Goal: Task Accomplishment & Management: Manage account settings

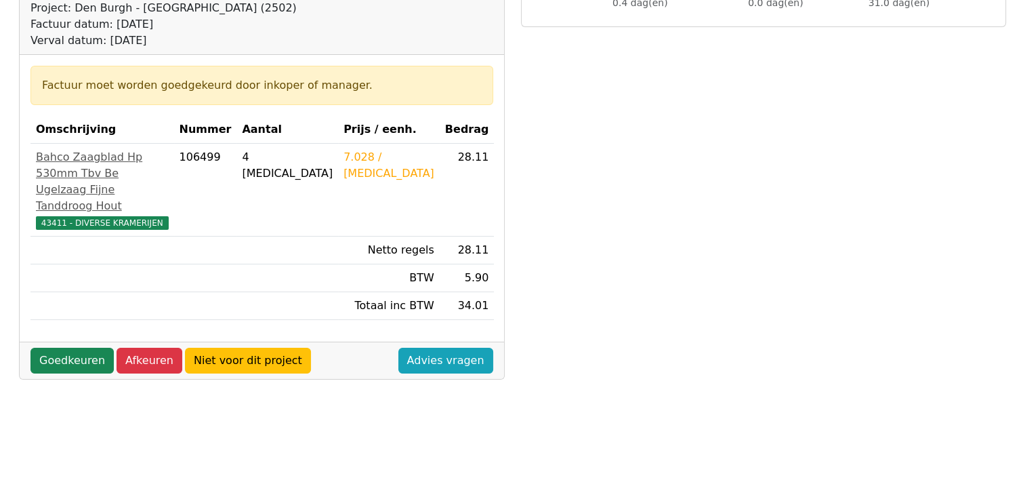
scroll to position [203, 0]
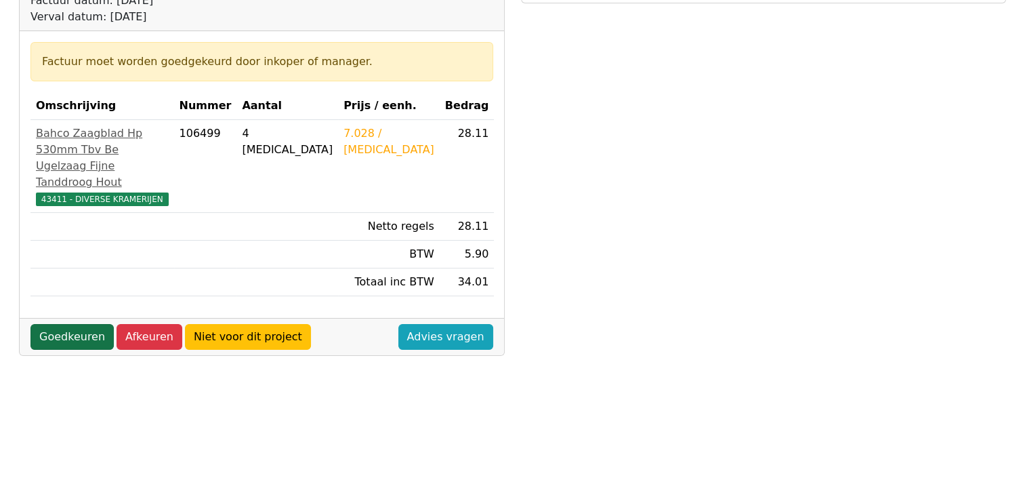
click at [65, 350] on link "Goedkeuren" at bounding box center [71, 337] width 83 height 26
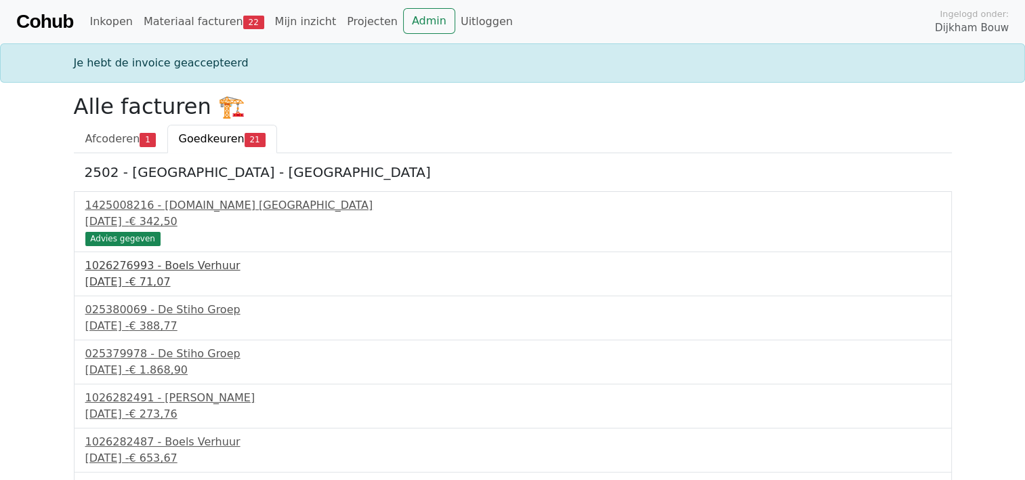
click at [134, 274] on div "24 juli 2025 - € 71,07" at bounding box center [512, 282] width 855 height 16
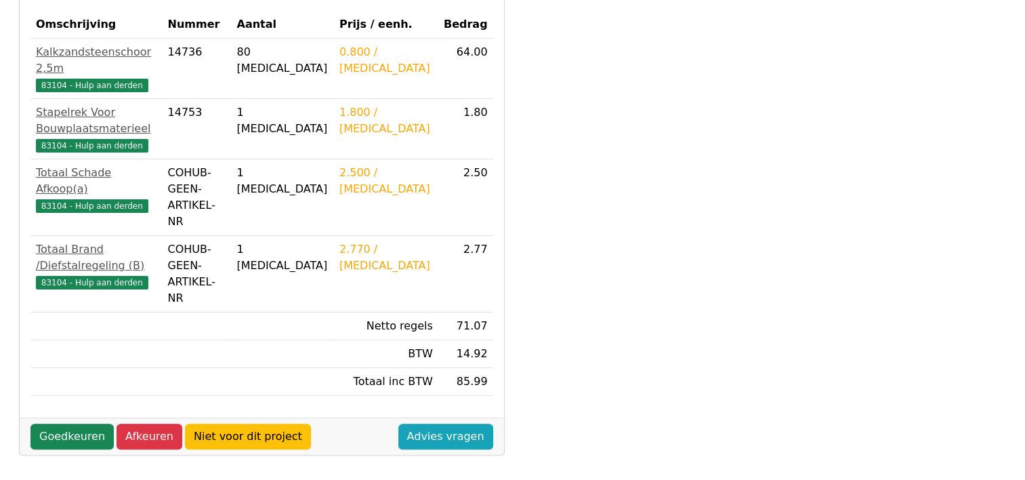
scroll to position [339, 0]
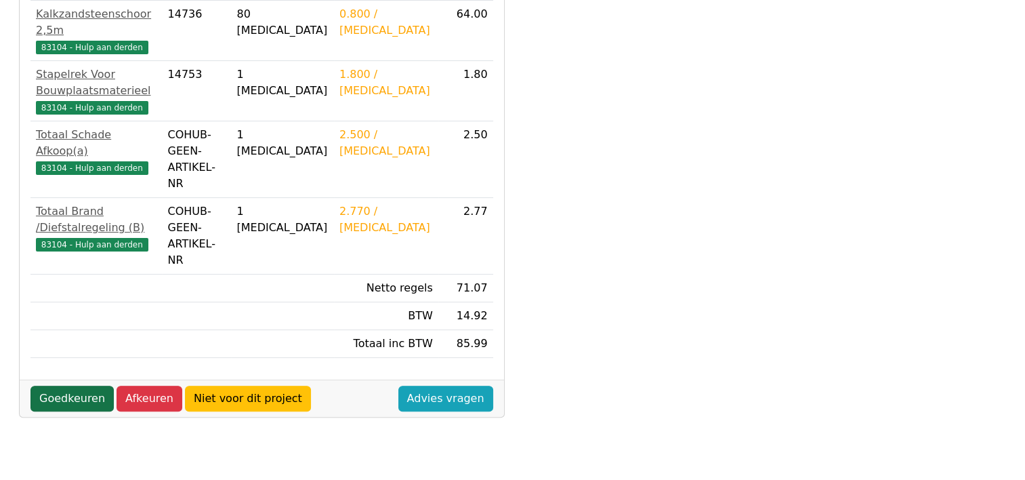
click at [62, 386] on link "Goedkeuren" at bounding box center [71, 399] width 83 height 26
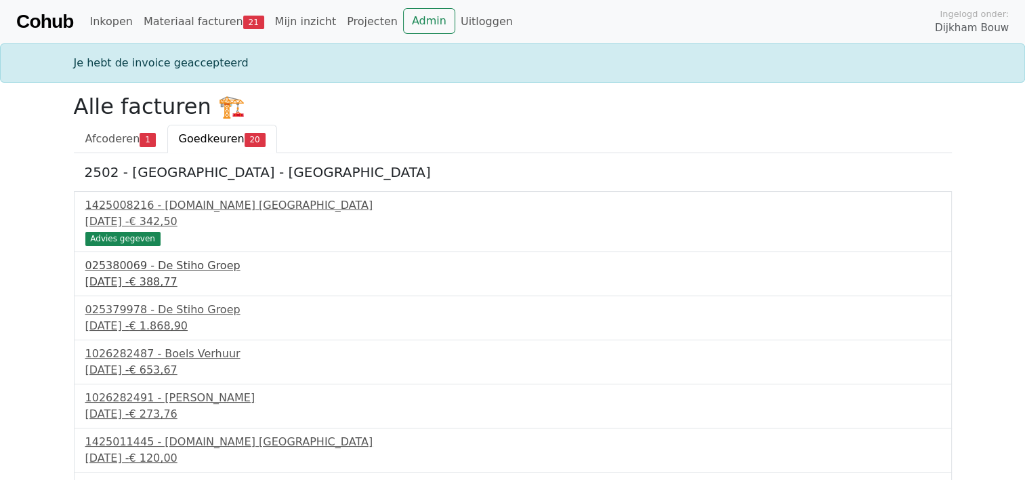
click at [133, 281] on div "26 juli 2025 - € 388,77" at bounding box center [512, 282] width 855 height 16
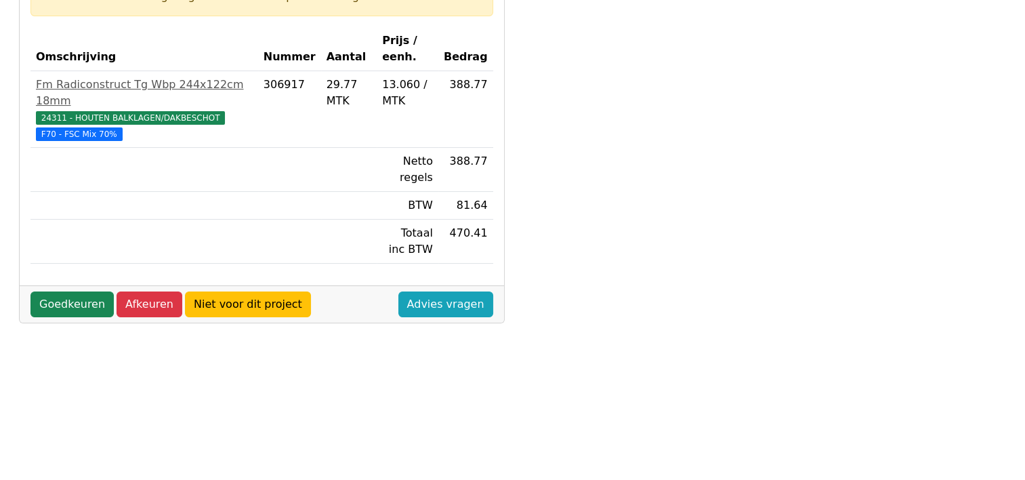
scroll to position [271, 0]
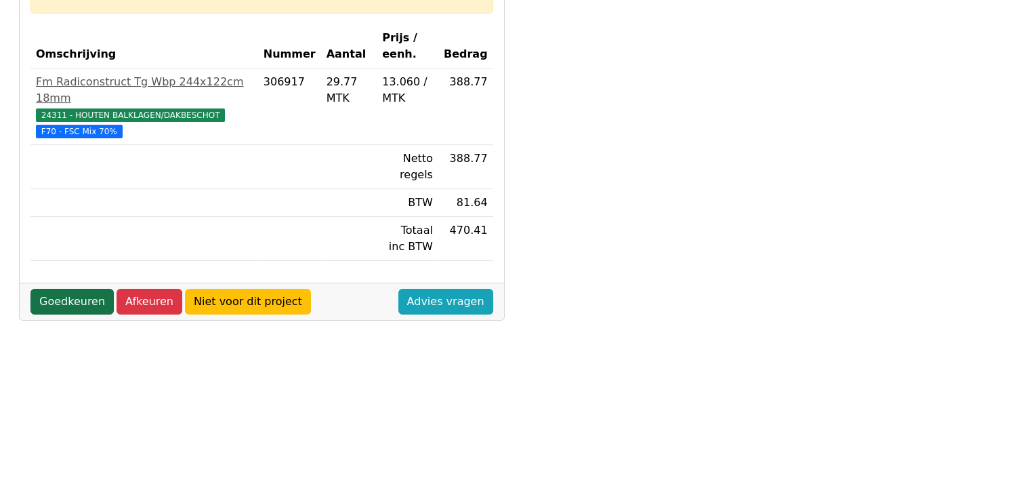
click at [70, 289] on link "Goedkeuren" at bounding box center [71, 302] width 83 height 26
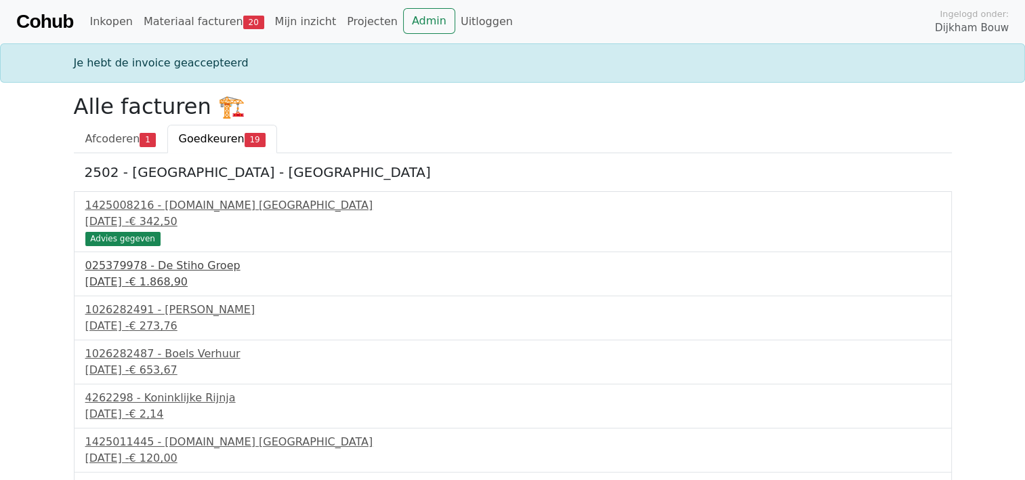
click at [144, 272] on div "025379978 - De Stiho Groep" at bounding box center [512, 265] width 855 height 16
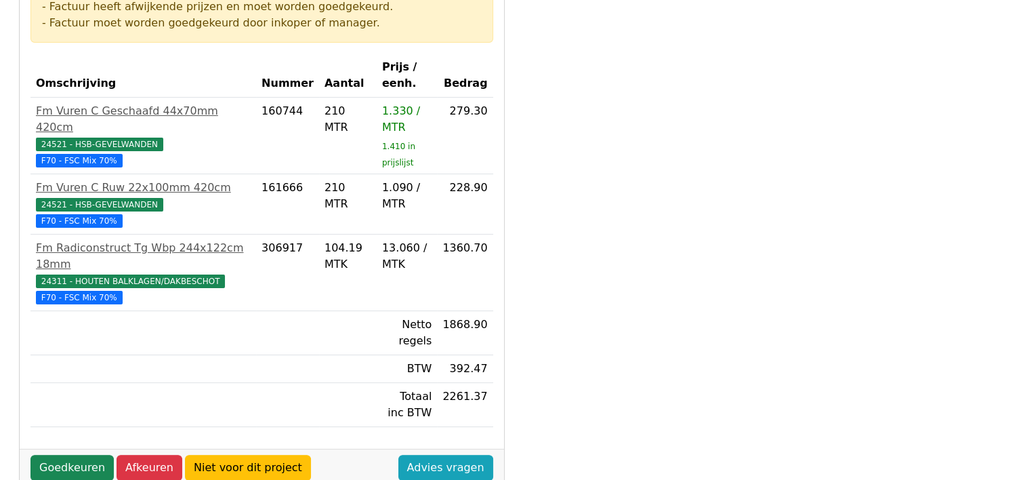
scroll to position [339, 0]
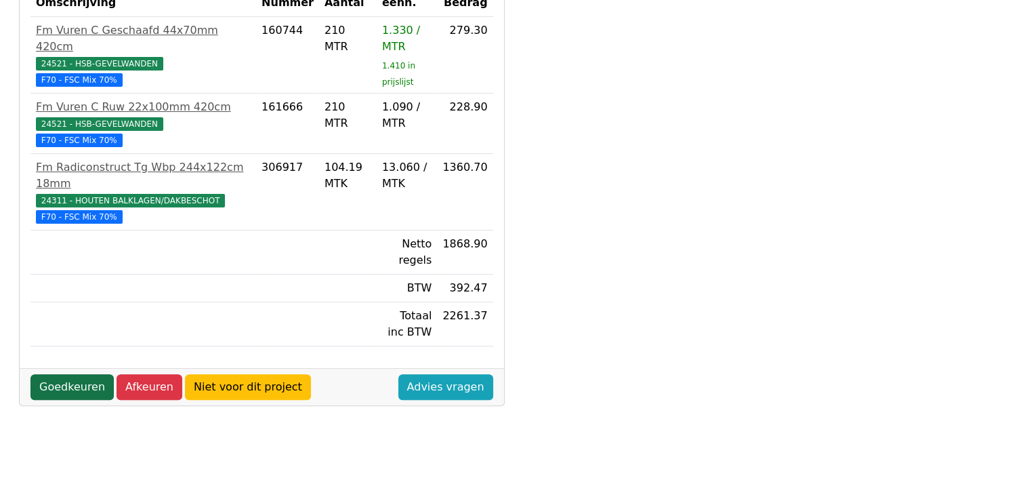
click at [72, 374] on link "Goedkeuren" at bounding box center [71, 387] width 83 height 26
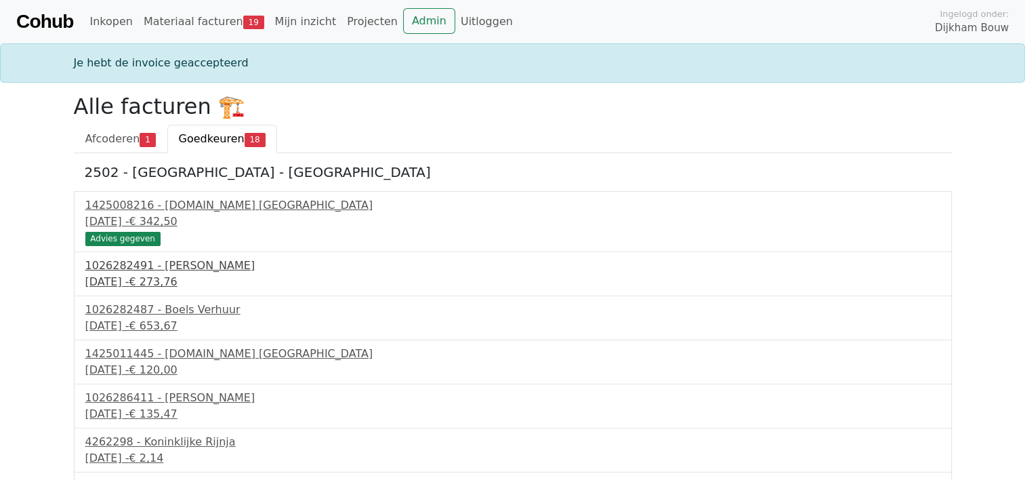
click at [159, 275] on span "€ 273,76" at bounding box center [153, 281] width 48 height 13
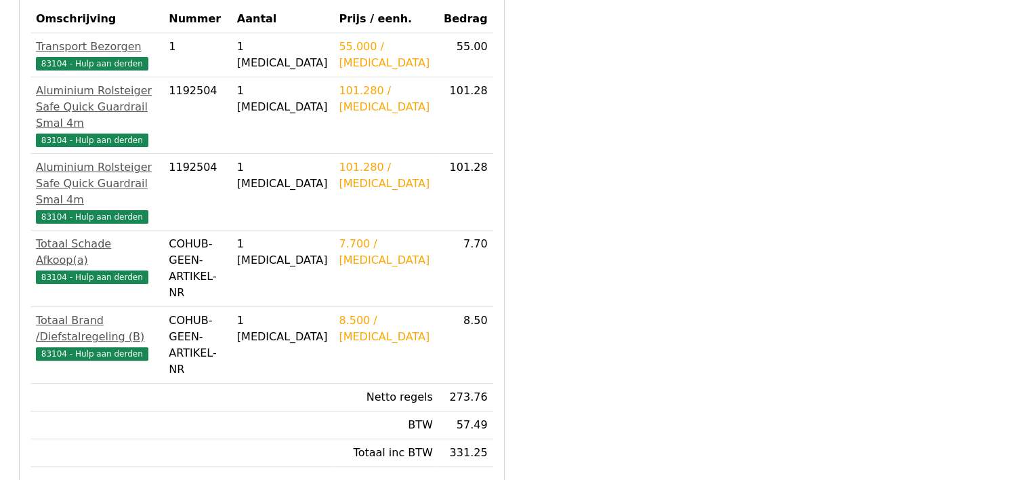
scroll to position [339, 0]
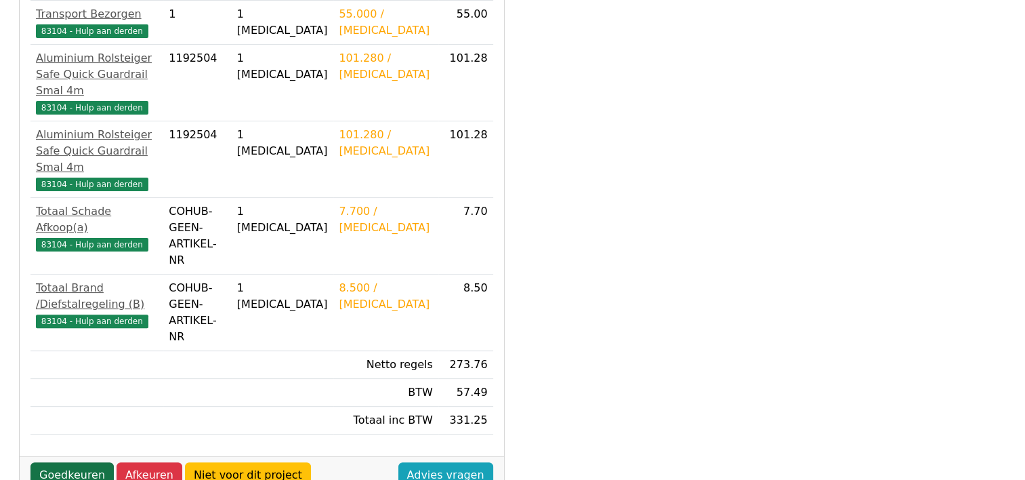
click at [56, 462] on link "Goedkeuren" at bounding box center [71, 475] width 83 height 26
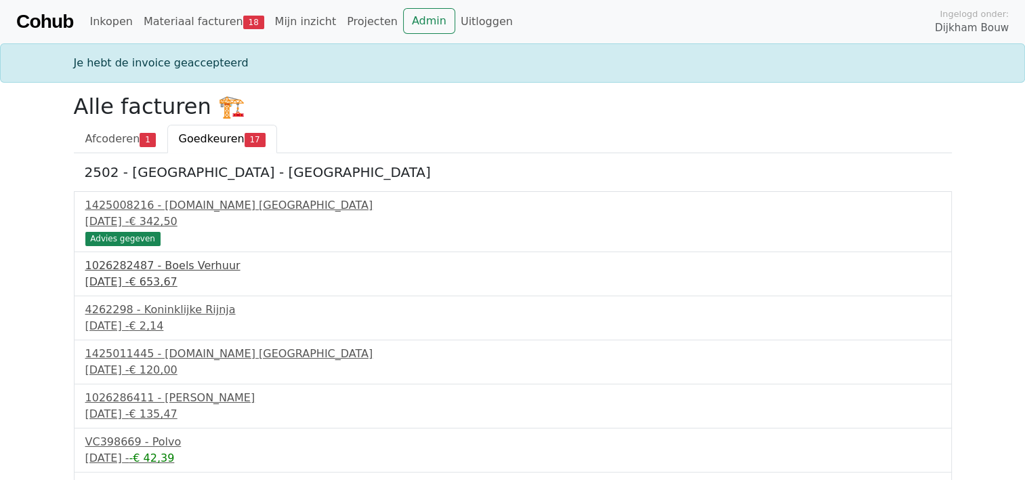
click at [130, 278] on div "[DATE] - € 653,67" at bounding box center [512, 282] width 855 height 16
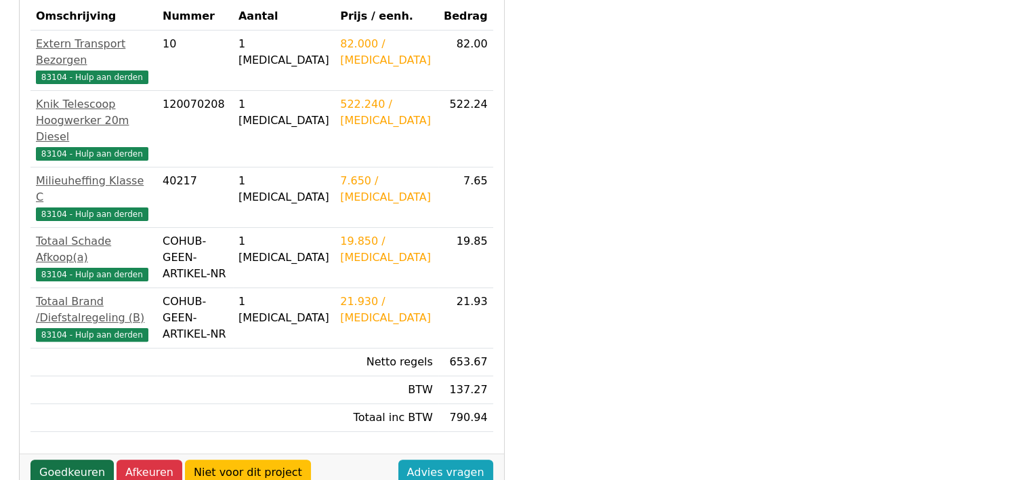
scroll to position [339, 0]
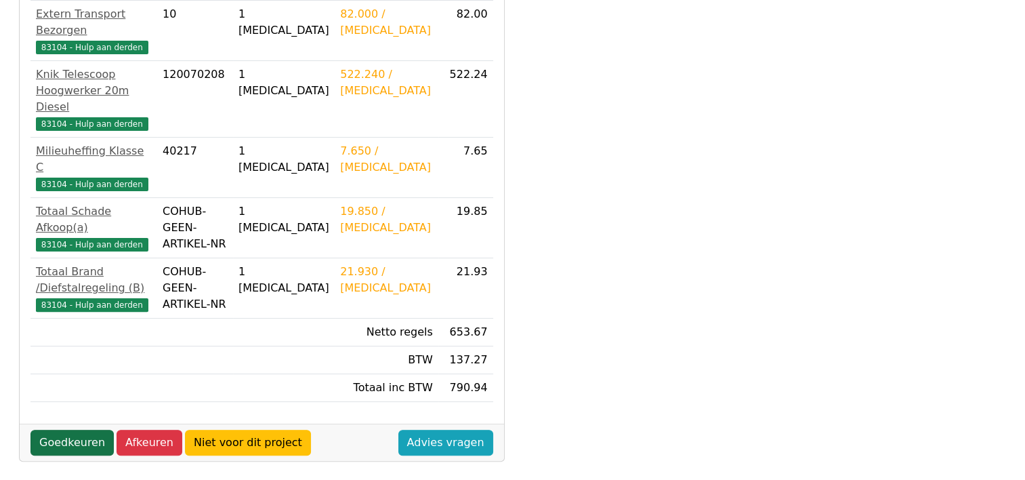
click at [66, 430] on link "Goedkeuren" at bounding box center [71, 443] width 83 height 26
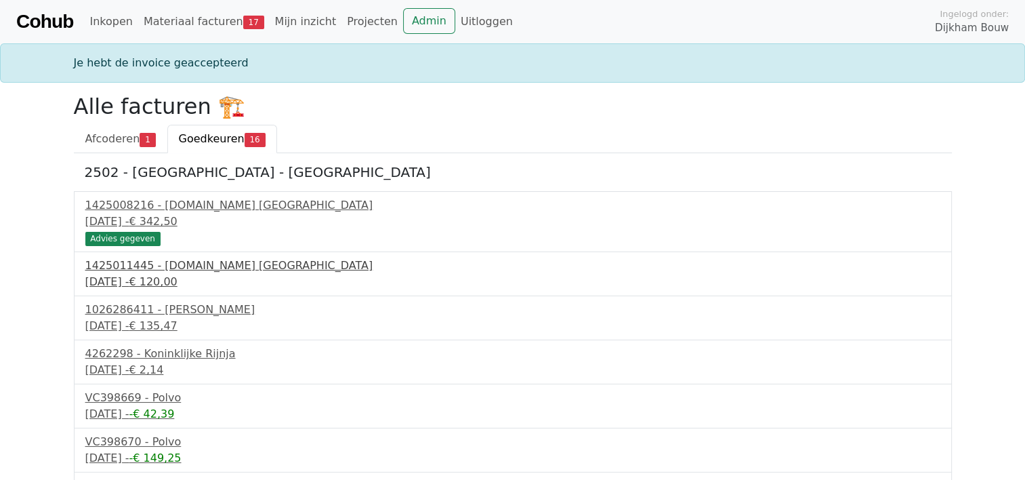
click at [127, 285] on div "[DATE] - € 120,00" at bounding box center [512, 282] width 855 height 16
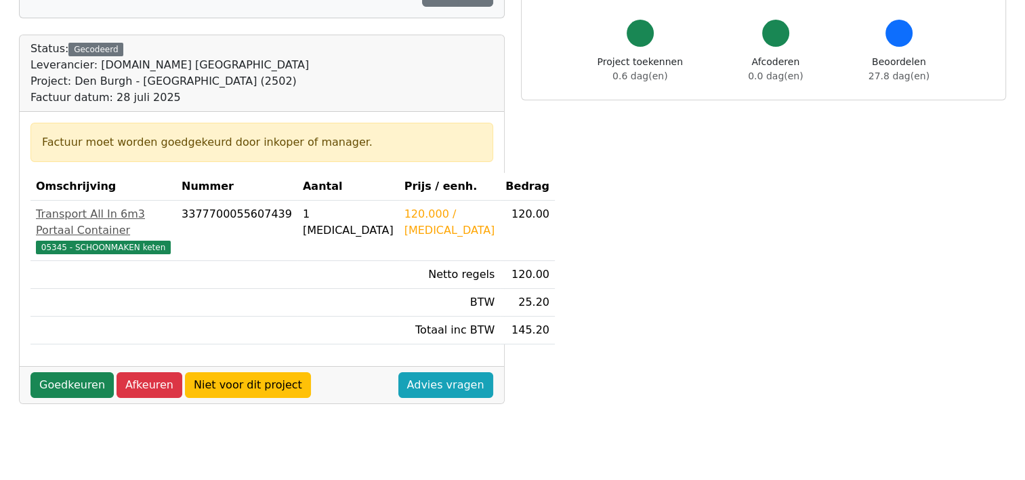
scroll to position [136, 0]
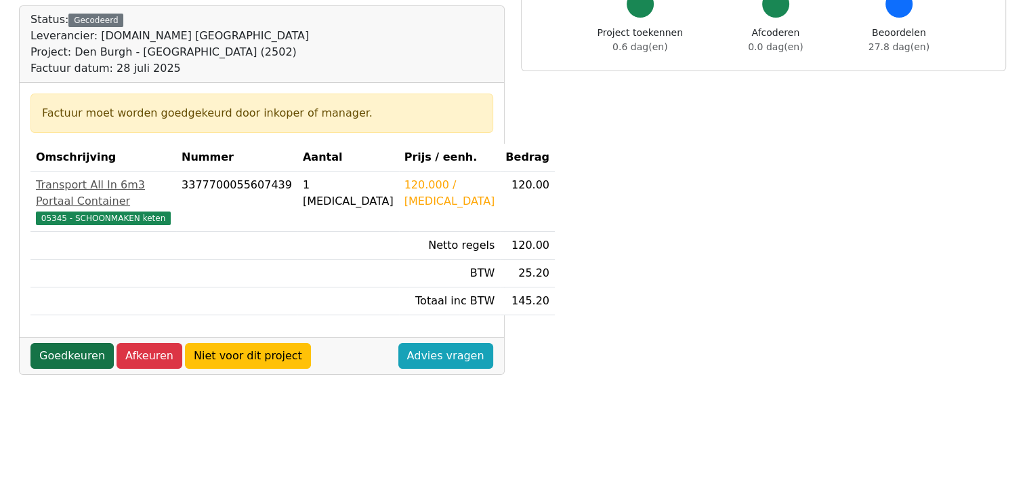
click at [59, 369] on link "Goedkeuren" at bounding box center [71, 356] width 83 height 26
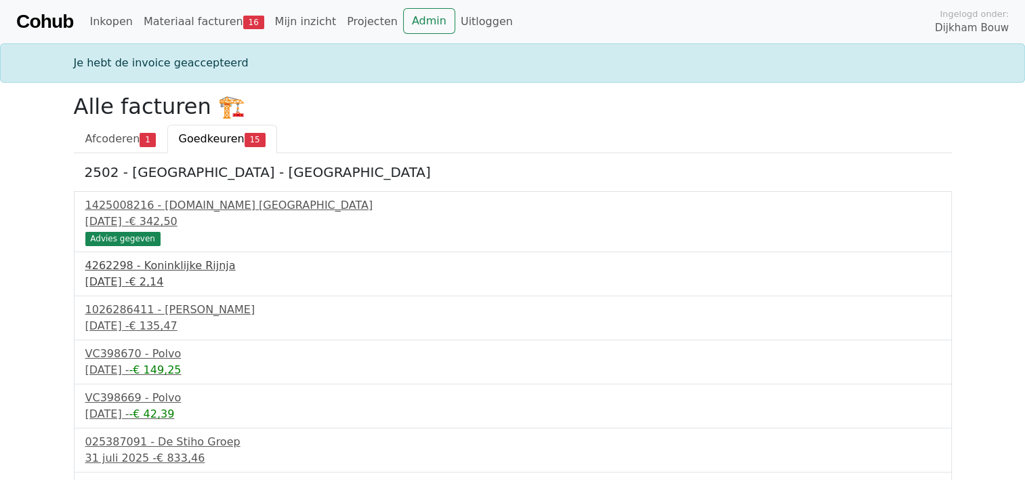
click at [146, 280] on div "[DATE] - € 2,14" at bounding box center [512, 282] width 855 height 16
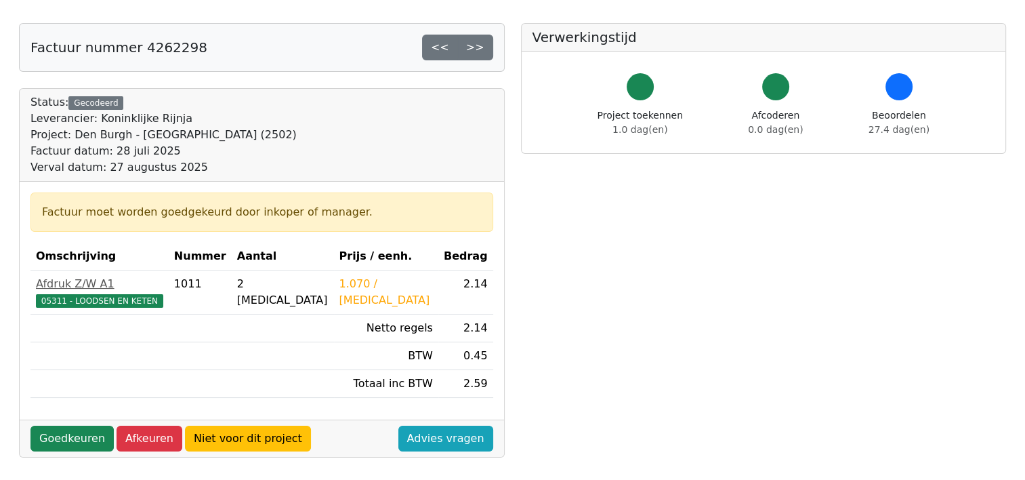
scroll to position [136, 0]
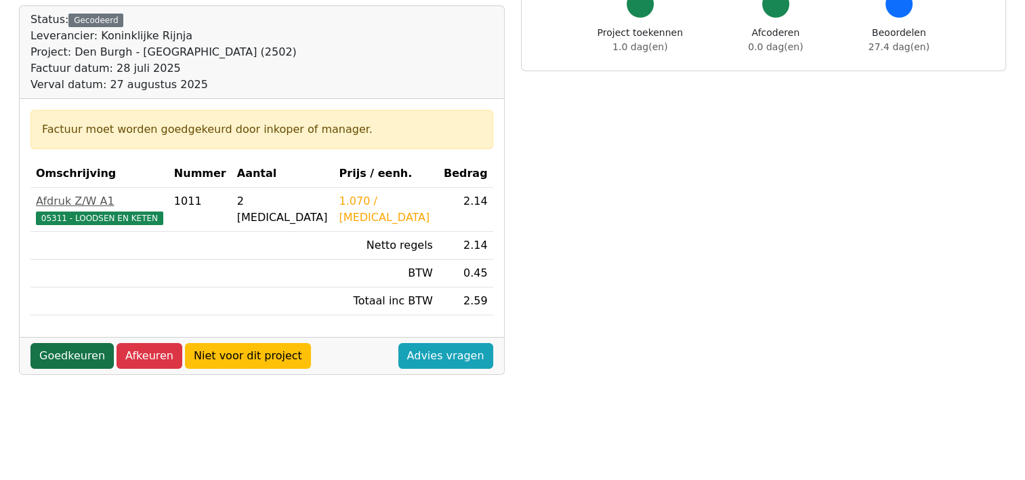
click at [58, 357] on link "Goedkeuren" at bounding box center [71, 356] width 83 height 26
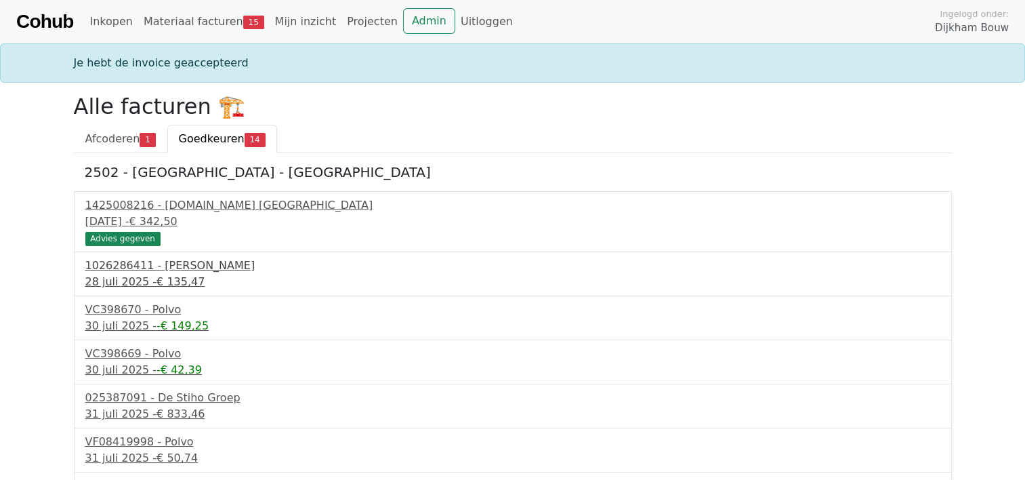
click at [142, 280] on div "28 juli 2025 - € 135,47" at bounding box center [512, 282] width 855 height 16
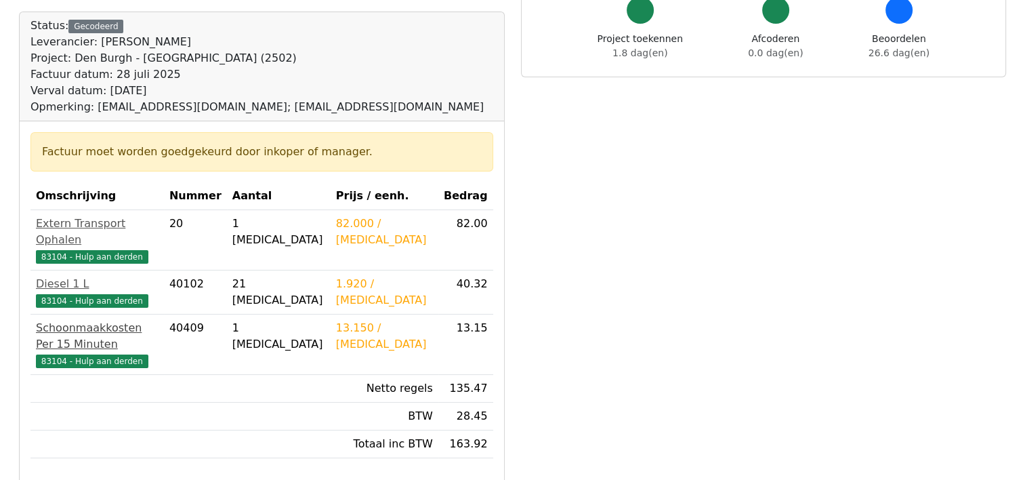
scroll to position [136, 0]
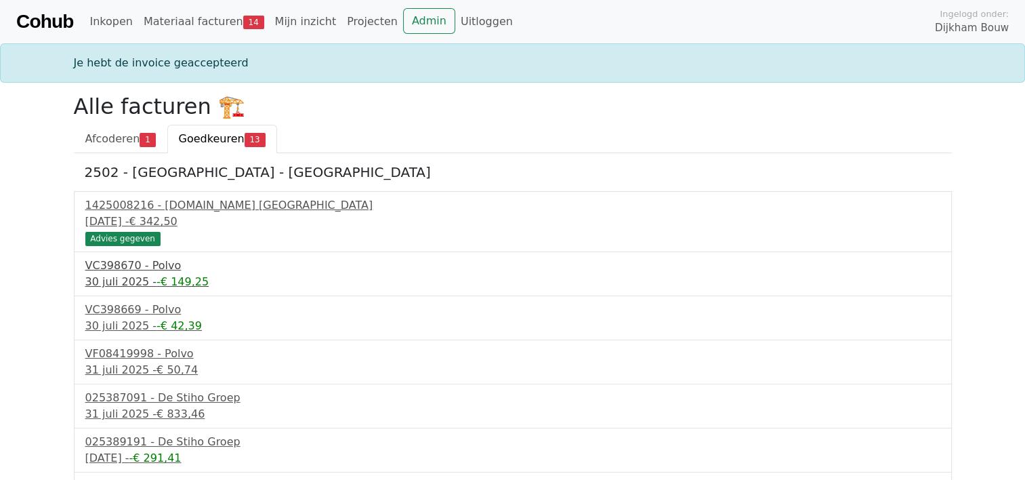
click at [122, 276] on div "[DATE] - -€ 149,25" at bounding box center [512, 282] width 855 height 16
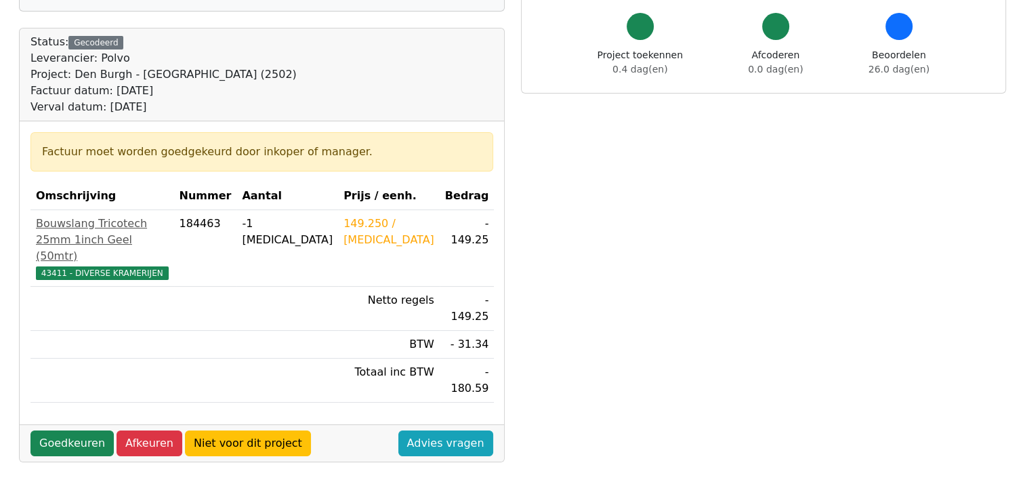
scroll to position [136, 0]
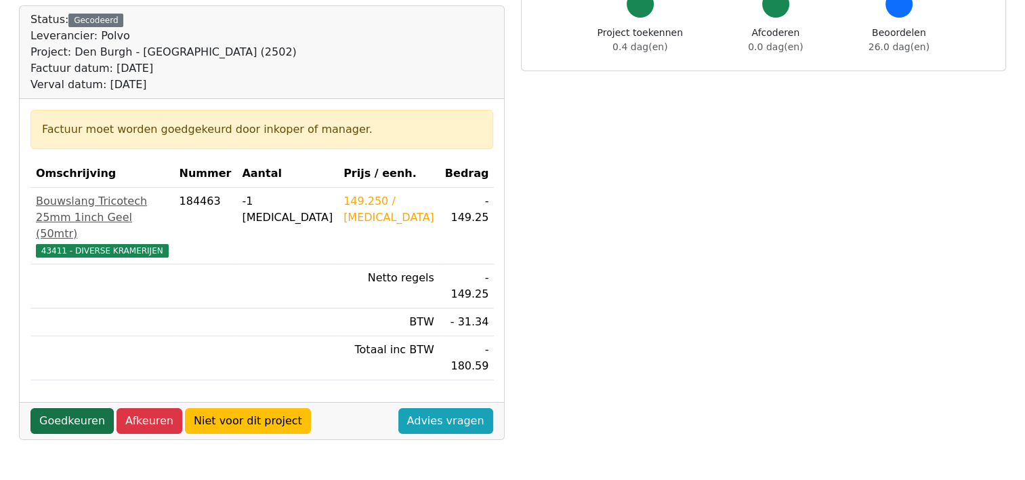
click at [61, 408] on link "Goedkeuren" at bounding box center [71, 421] width 83 height 26
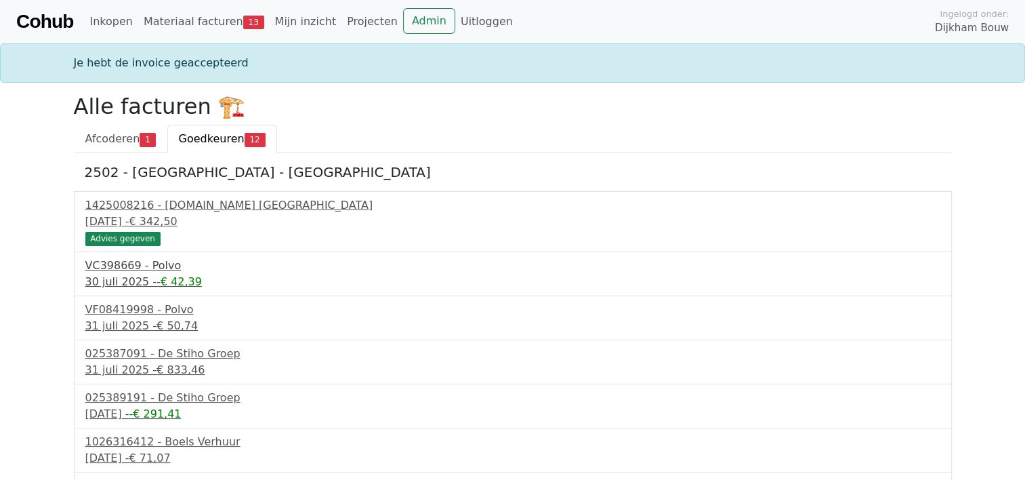
click at [135, 282] on div "30 juli 2025 - -€ 42,39" at bounding box center [512, 282] width 855 height 16
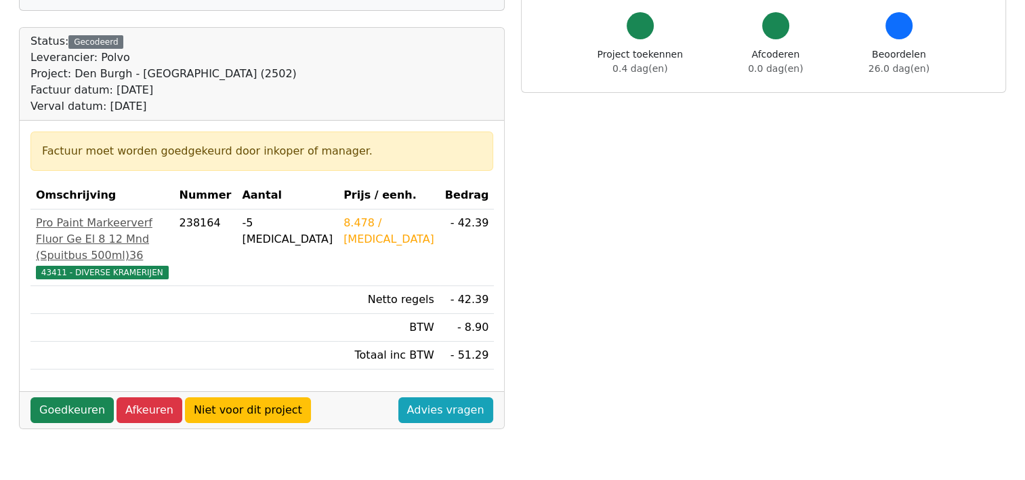
scroll to position [136, 0]
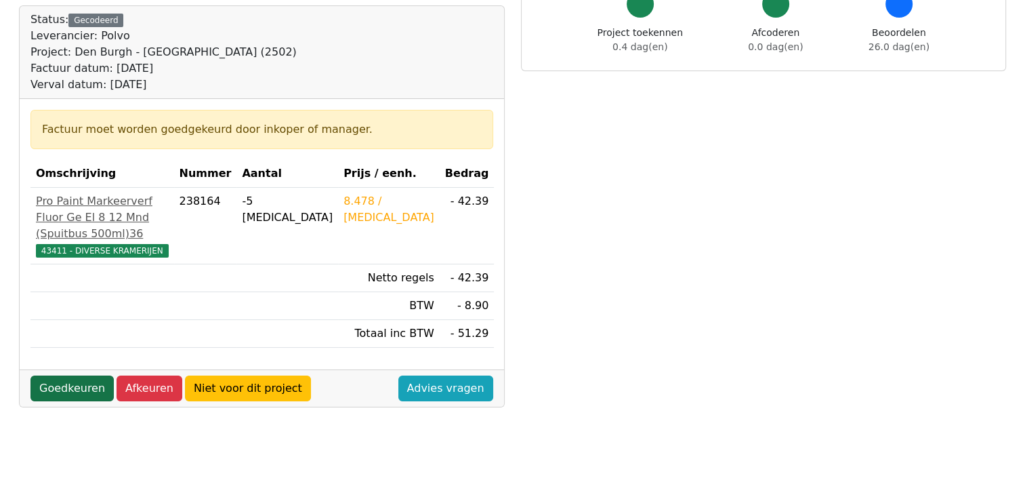
click at [56, 401] on link "Goedkeuren" at bounding box center [71, 388] width 83 height 26
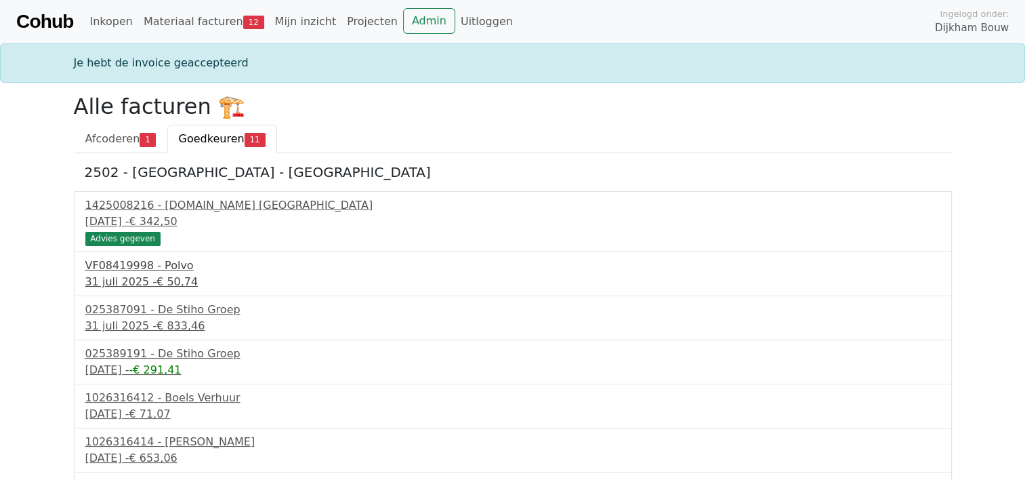
click at [130, 278] on div "31 juli 2025 - € 50,74" at bounding box center [512, 282] width 855 height 16
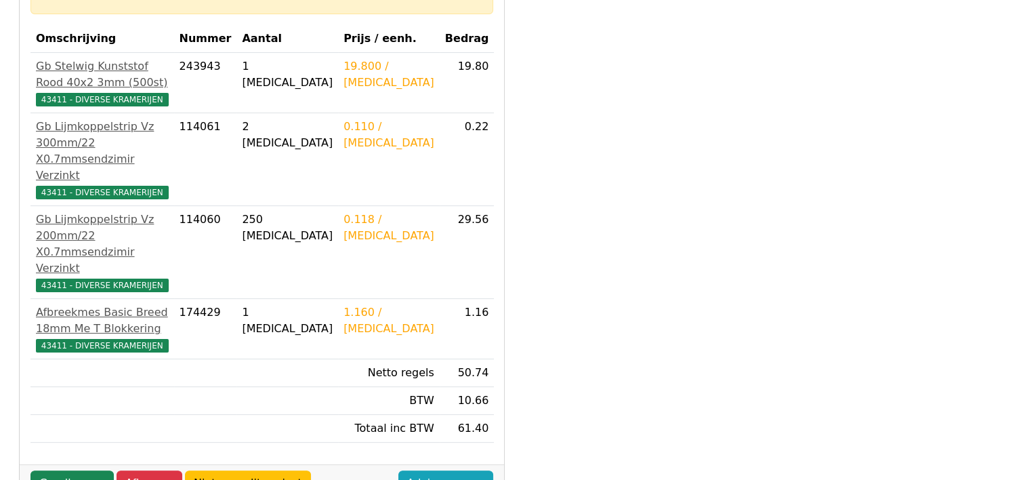
scroll to position [271, 0]
click at [54, 470] on link "Goedkeuren" at bounding box center [71, 483] width 83 height 26
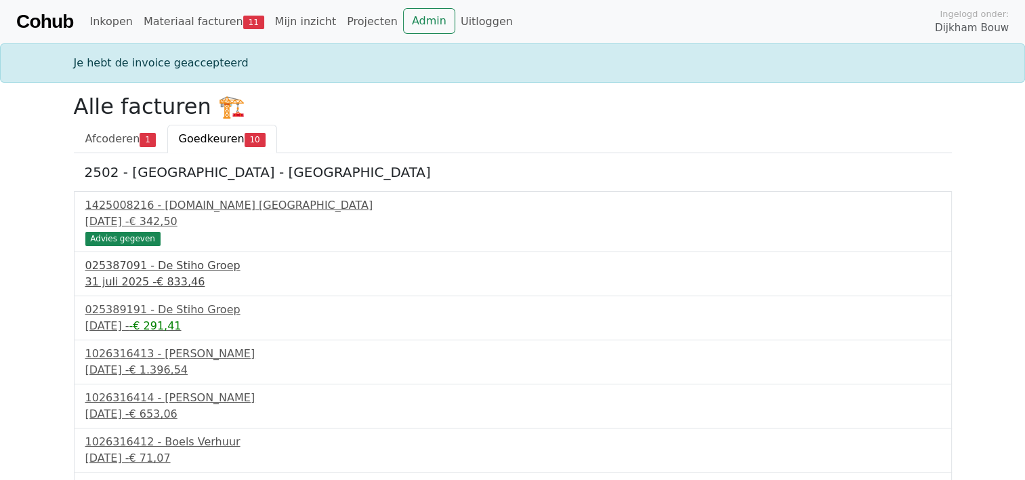
click at [160, 282] on span "€ 833,46" at bounding box center [181, 281] width 48 height 13
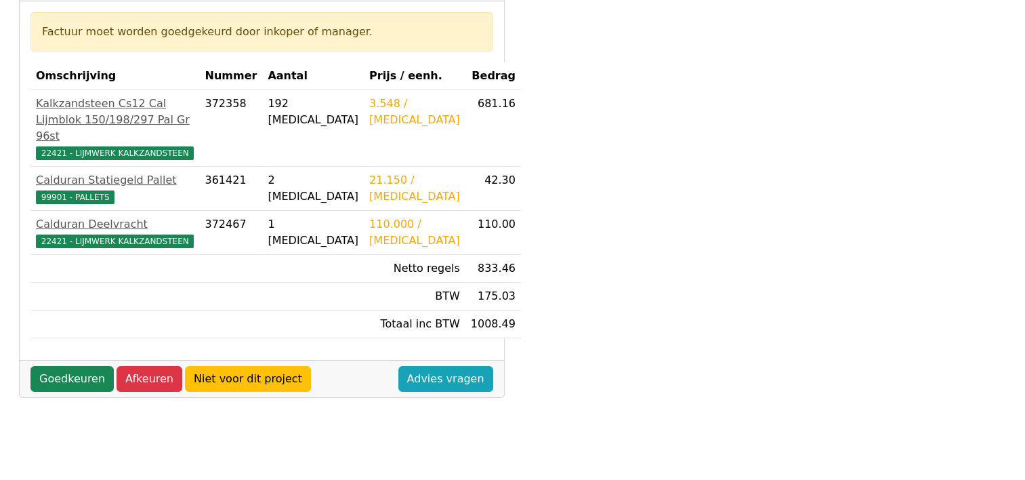
scroll to position [271, 0]
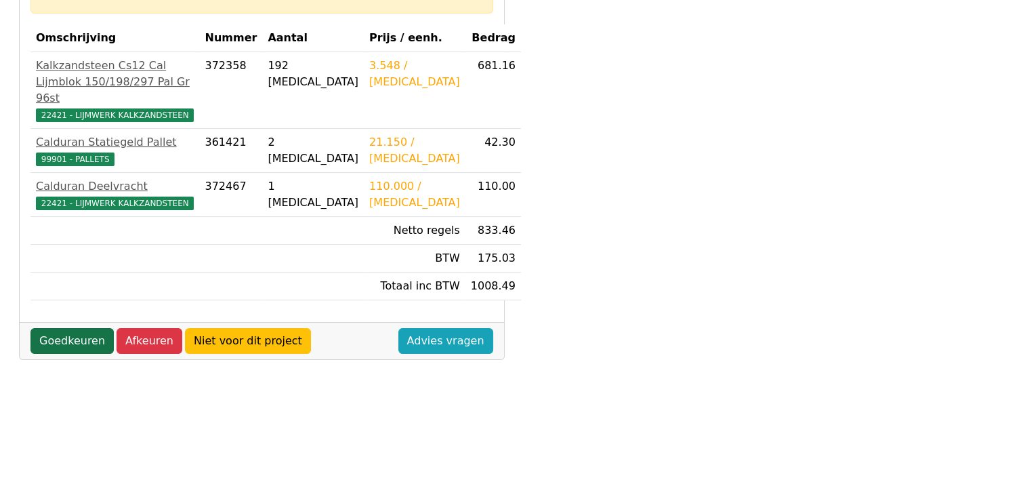
click at [52, 354] on link "Goedkeuren" at bounding box center [71, 341] width 83 height 26
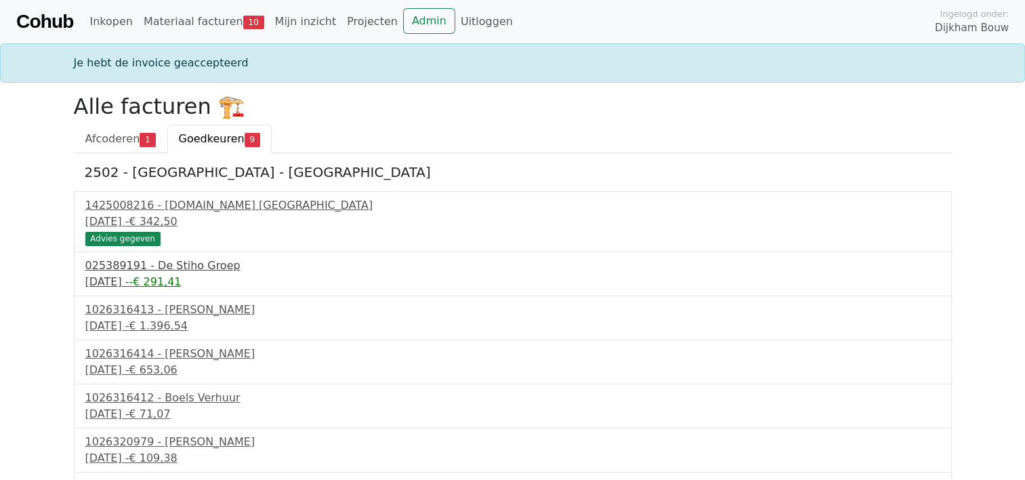
click at [146, 280] on div "[DATE] - -€ 291,41" at bounding box center [512, 282] width 855 height 16
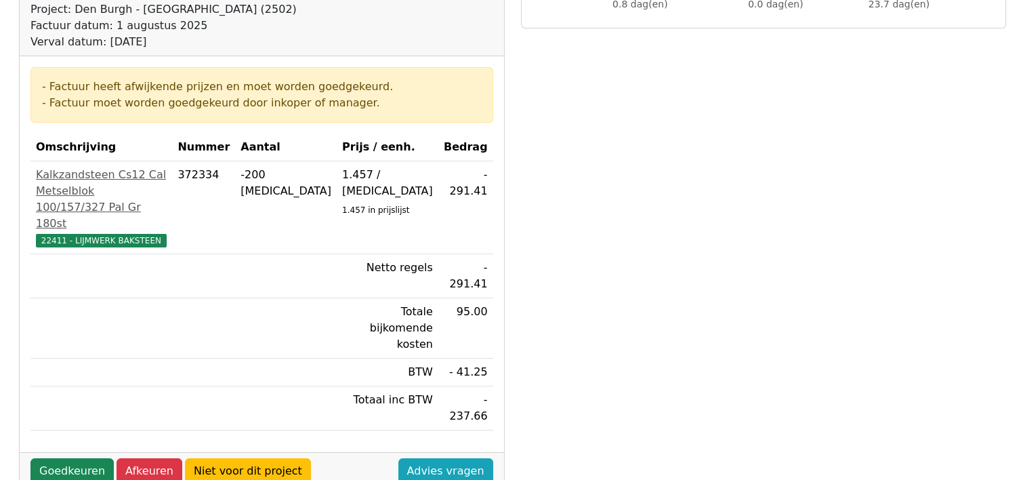
scroll to position [203, 0]
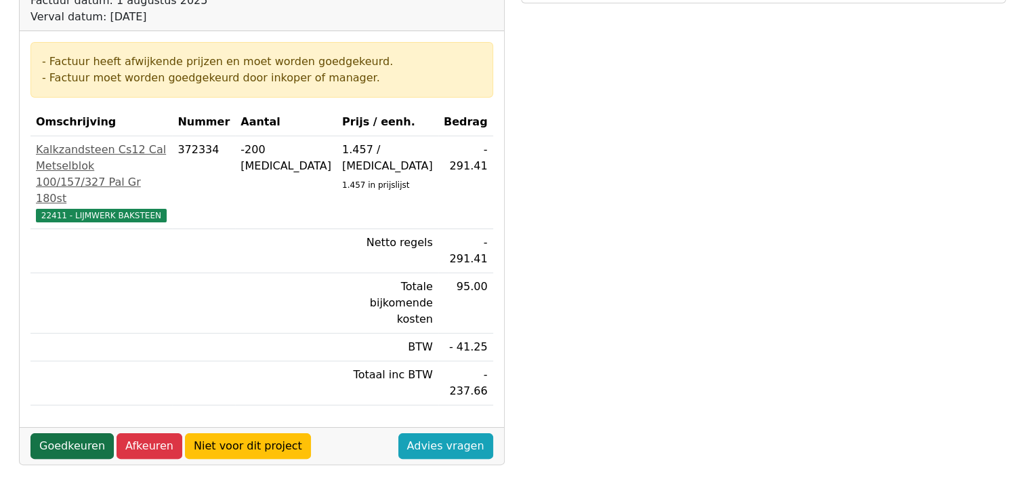
click at [62, 433] on link "Goedkeuren" at bounding box center [71, 446] width 83 height 26
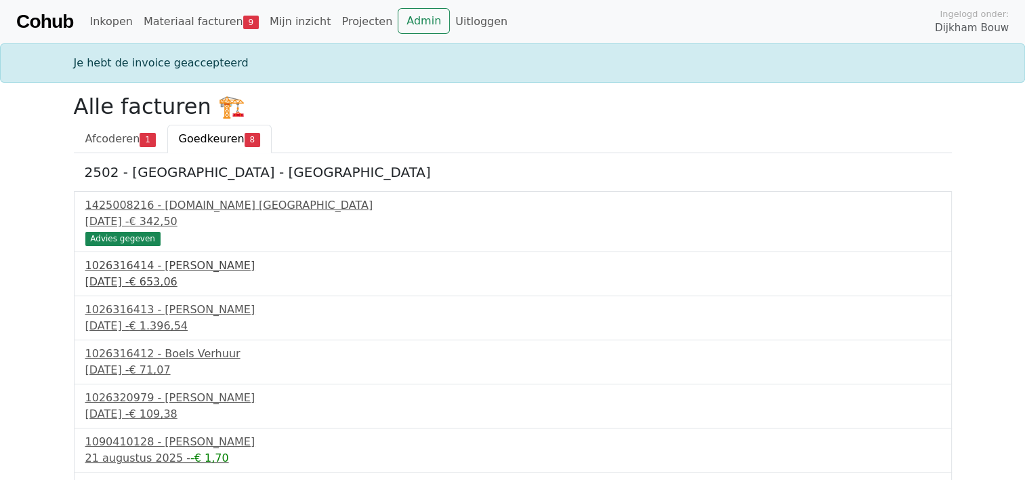
click at [140, 282] on div "7 augustus 2025 - € 653,06" at bounding box center [512, 282] width 855 height 16
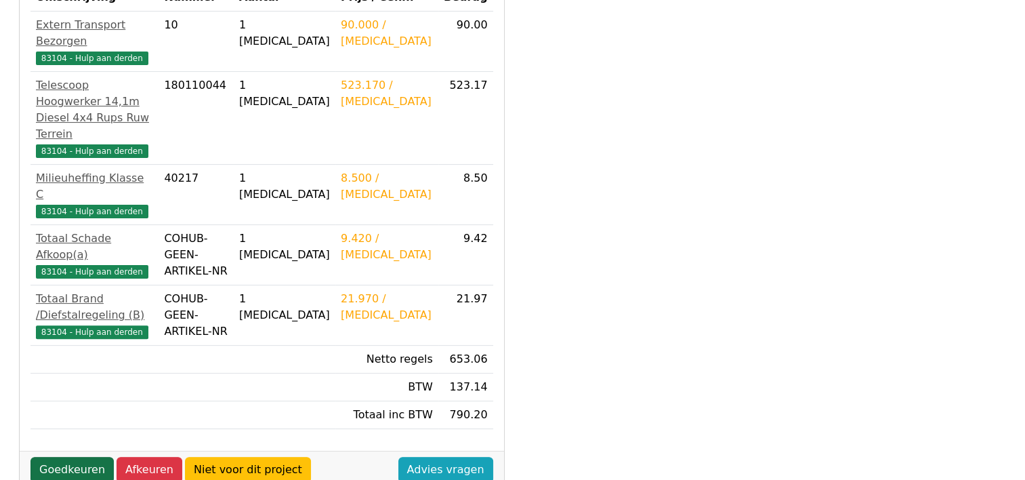
scroll to position [339, 0]
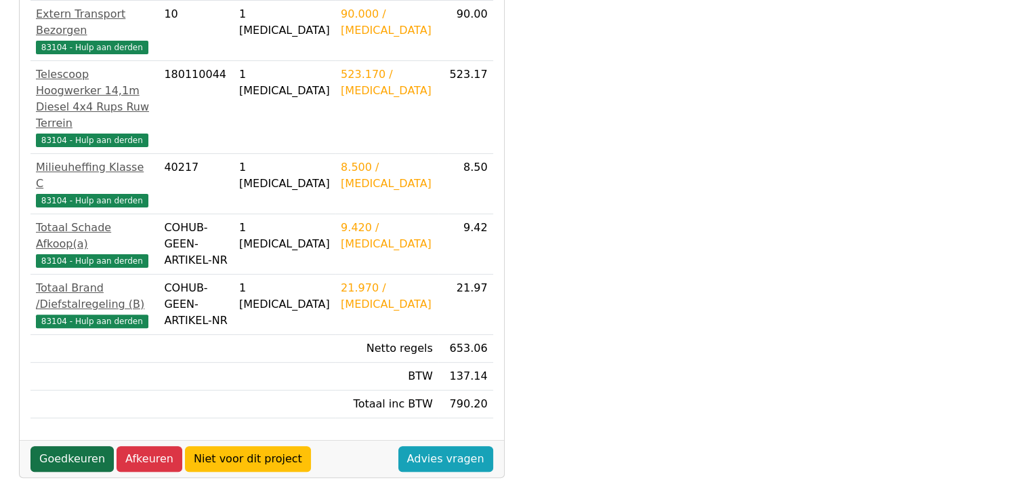
click at [62, 446] on link "Goedkeuren" at bounding box center [71, 459] width 83 height 26
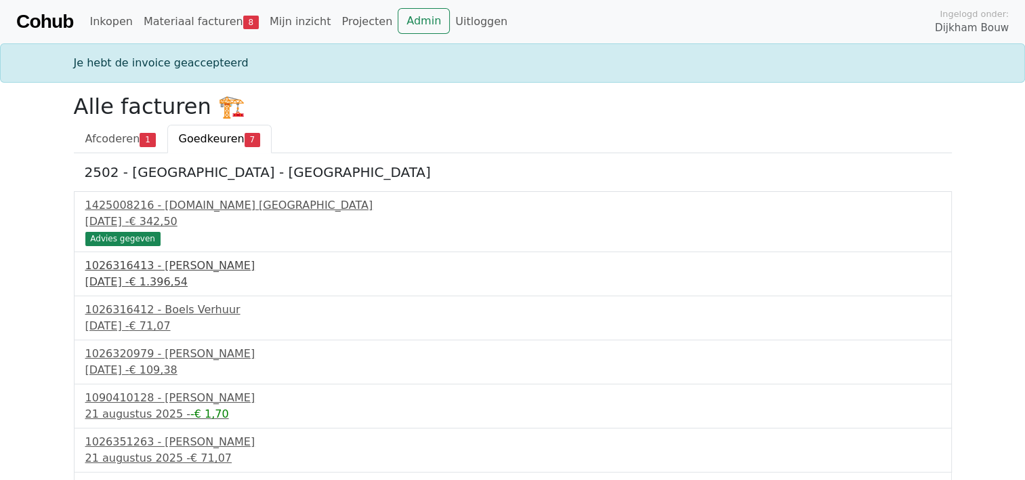
click at [124, 277] on div "[DATE] - € 1.396,54" at bounding box center [512, 282] width 855 height 16
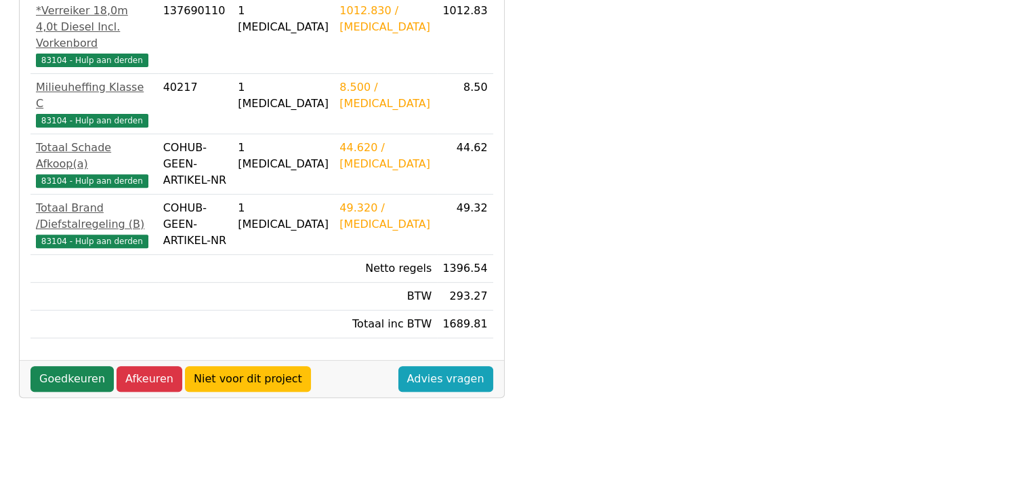
scroll to position [524, 0]
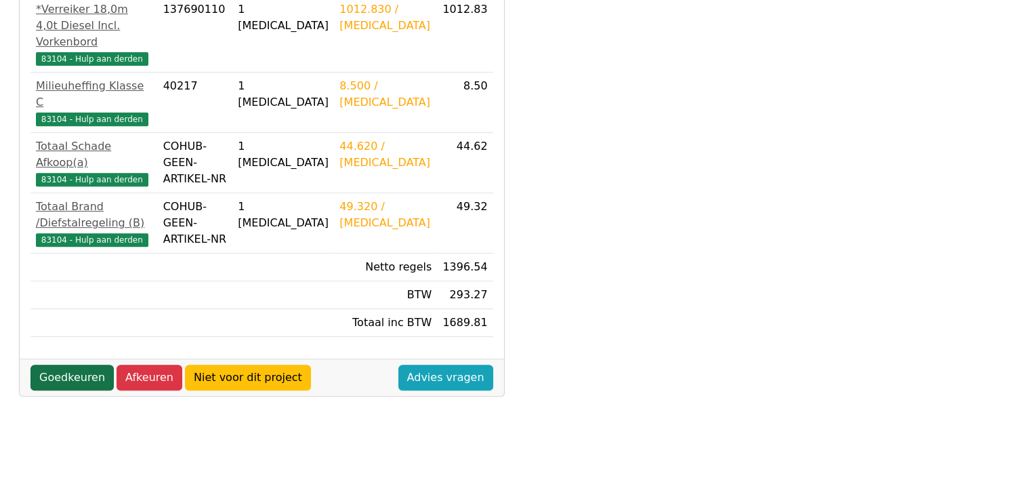
click at [70, 364] on link "Goedkeuren" at bounding box center [71, 377] width 83 height 26
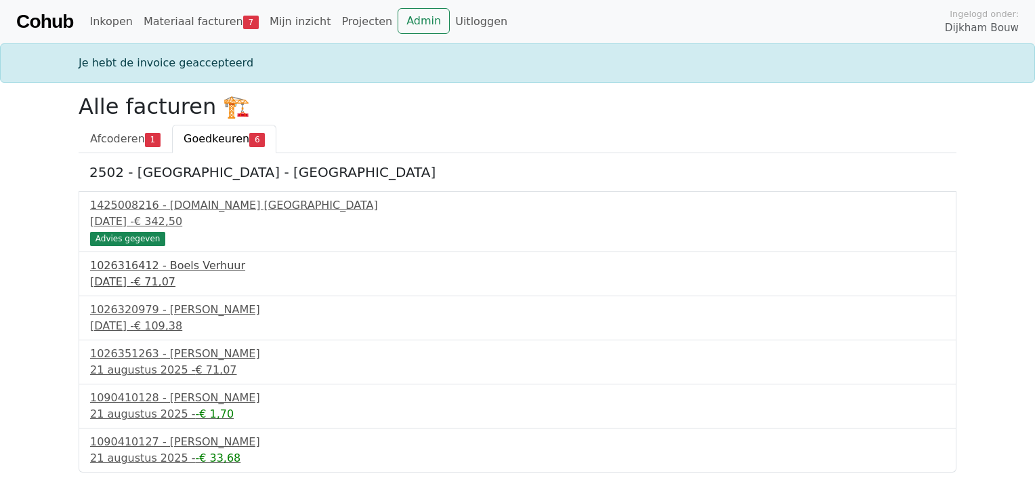
click at [141, 276] on div "7 augustus 2025 - € 71,07" at bounding box center [517, 282] width 855 height 16
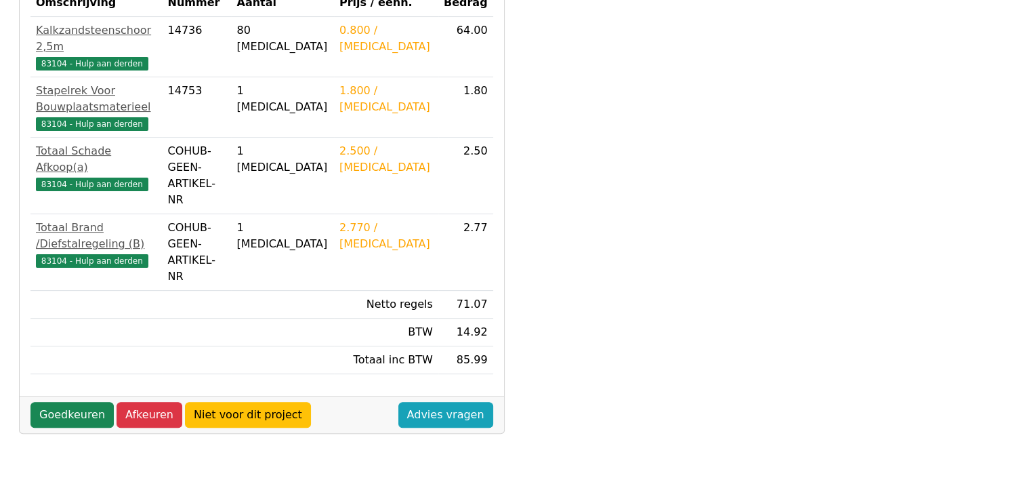
scroll to position [339, 0]
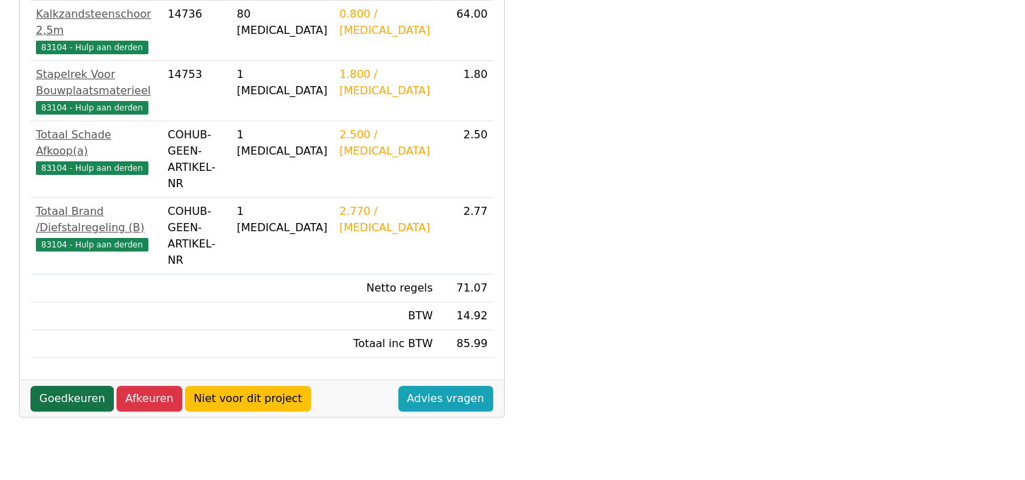
click at [64, 386] on link "Goedkeuren" at bounding box center [71, 399] width 83 height 26
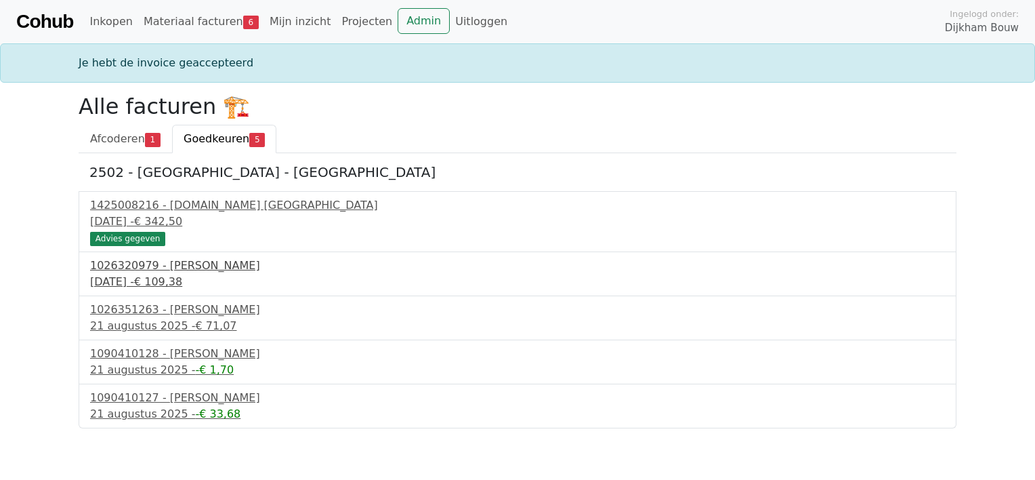
click at [154, 282] on div "10 augustus 2025 - € 109,38" at bounding box center [517, 282] width 855 height 16
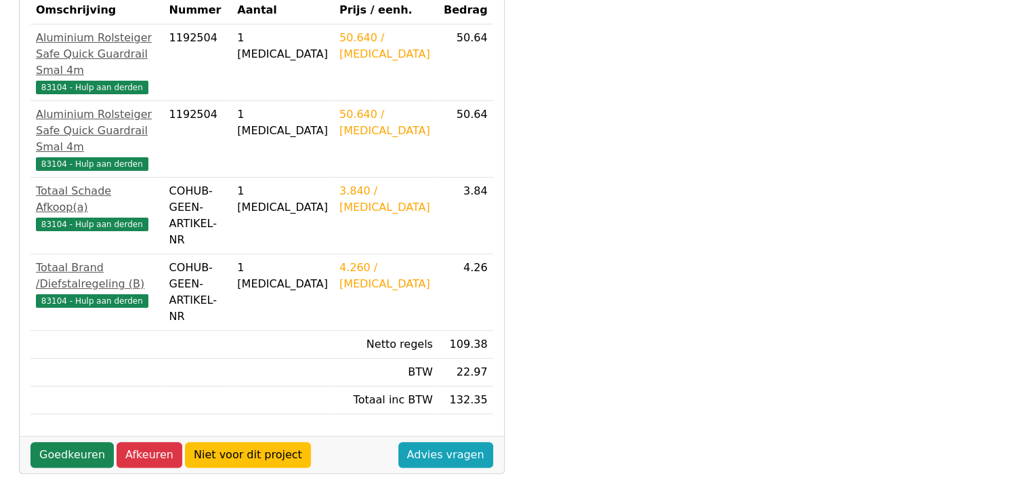
scroll to position [339, 0]
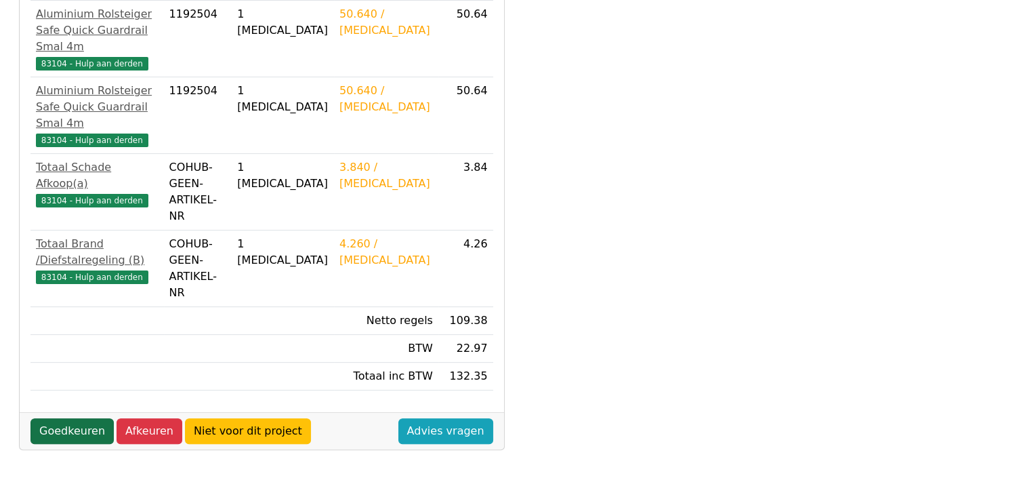
click at [59, 418] on link "Goedkeuren" at bounding box center [71, 431] width 83 height 26
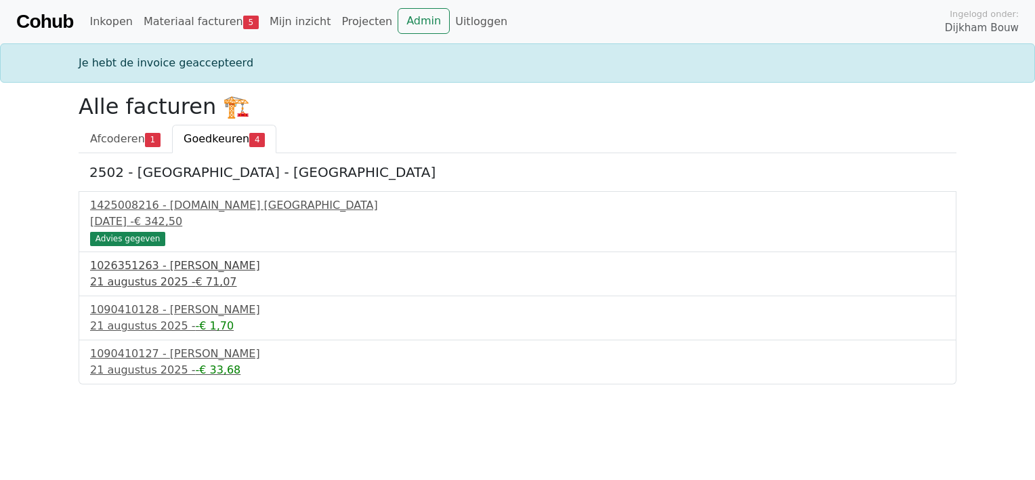
click at [122, 274] on div "[DATE] - € 71,07" at bounding box center [517, 282] width 855 height 16
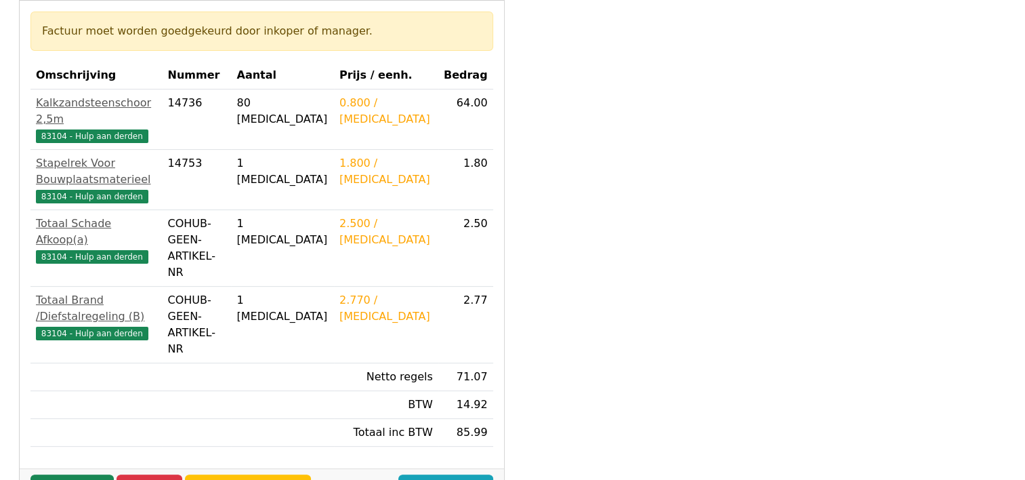
scroll to position [271, 0]
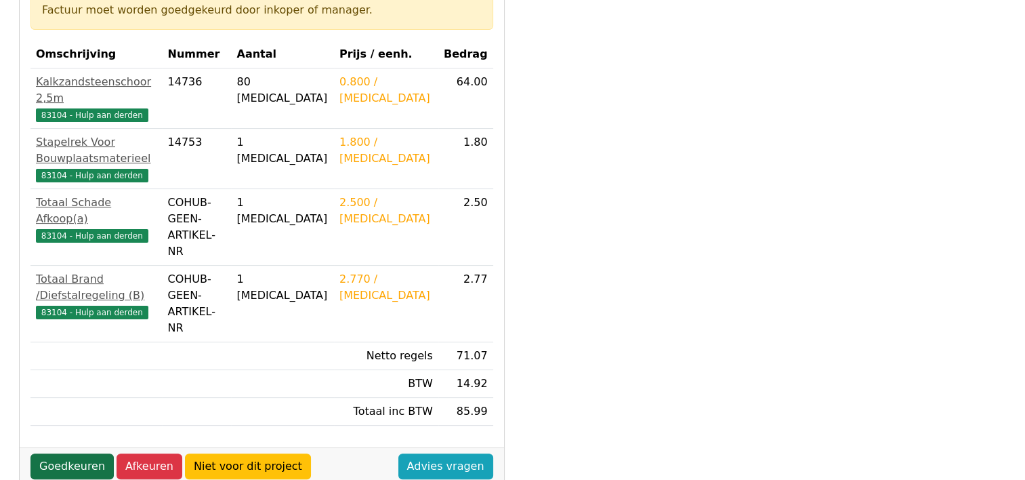
click at [66, 453] on link "Goedkeuren" at bounding box center [71, 466] width 83 height 26
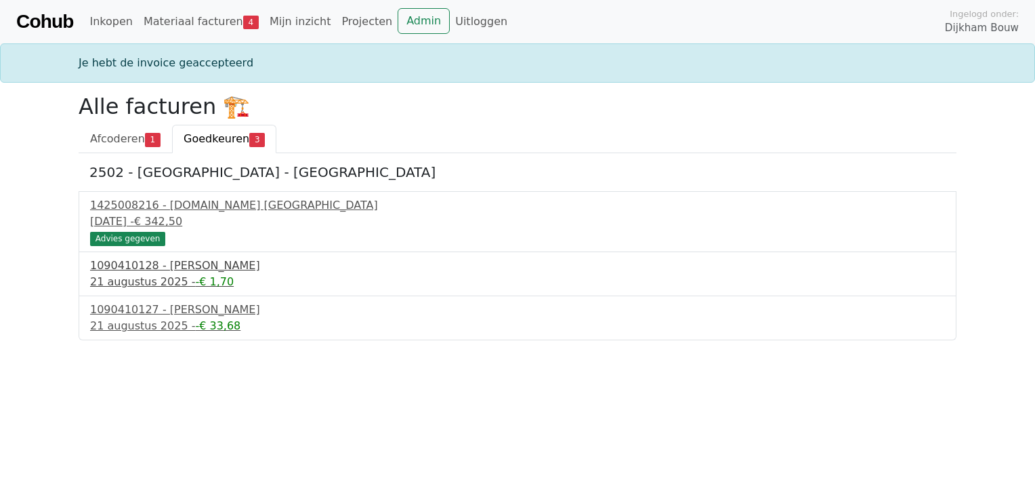
click at [122, 276] on div "[DATE] - -€ 1,70" at bounding box center [517, 282] width 855 height 16
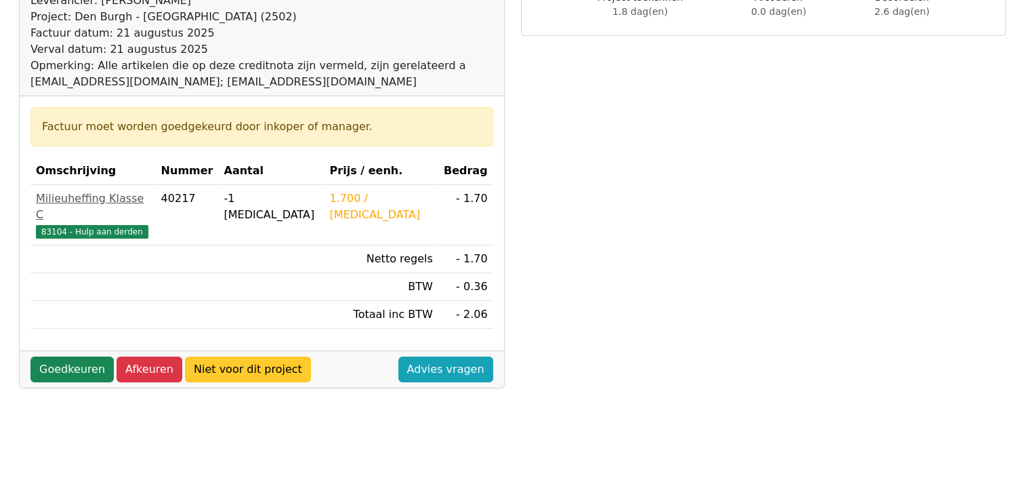
scroll to position [203, 0]
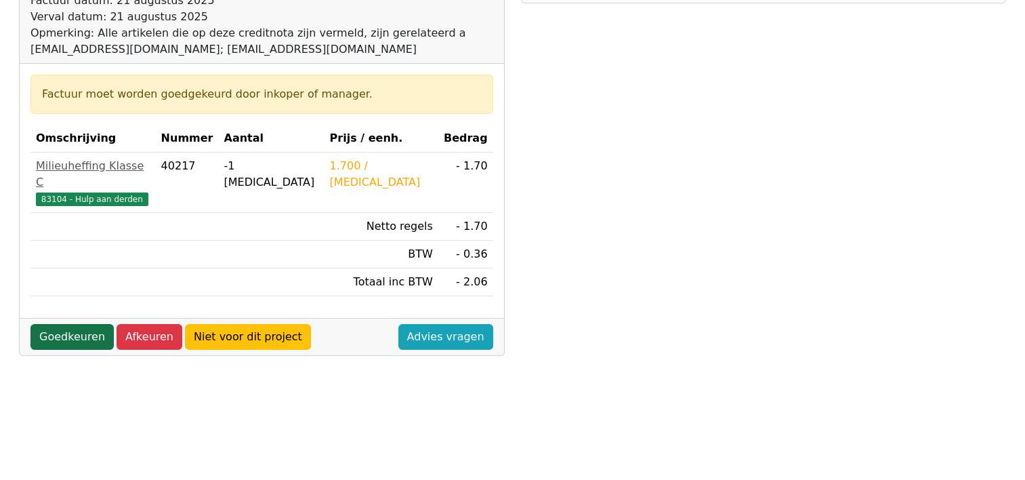
click at [51, 324] on link "Goedkeuren" at bounding box center [71, 337] width 83 height 26
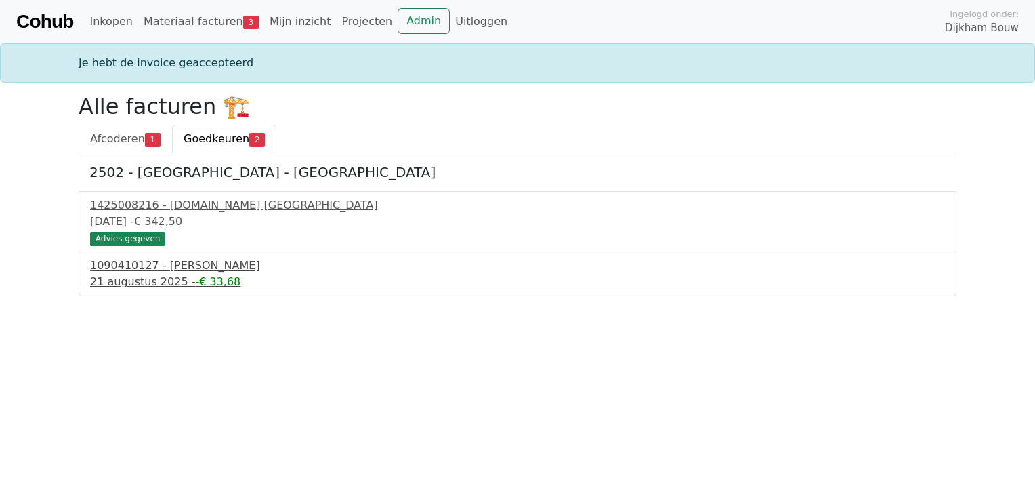
click at [140, 276] on div "21 augustus 2025 - -€ 33,68" at bounding box center [517, 282] width 855 height 16
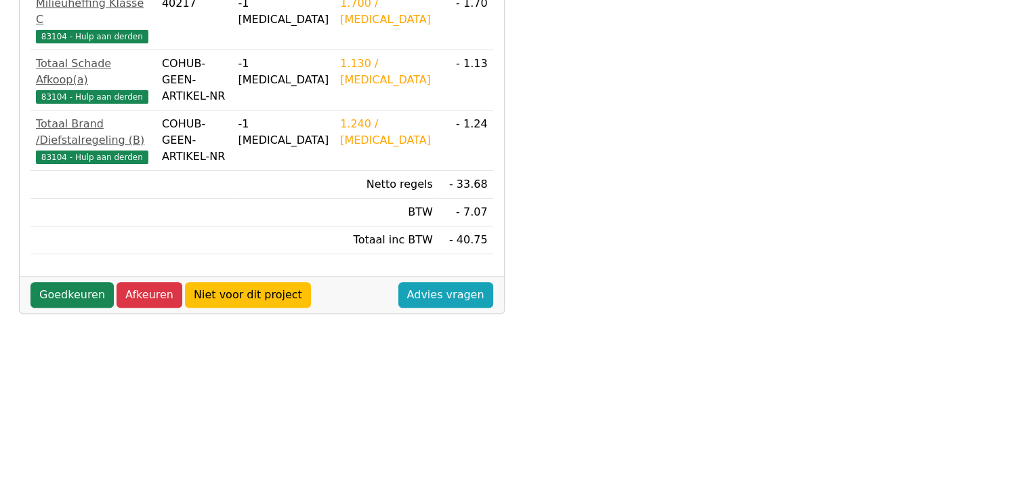
scroll to position [474, 0]
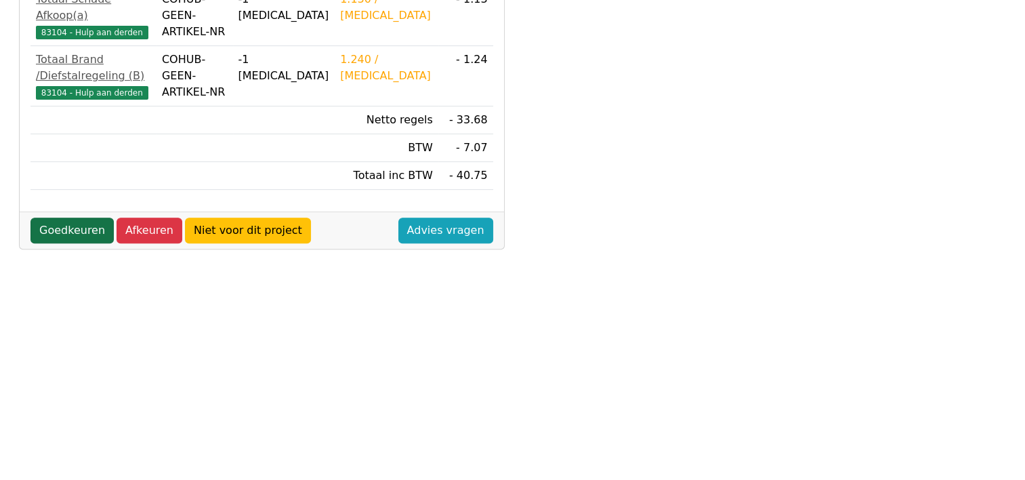
click at [70, 217] on link "Goedkeuren" at bounding box center [71, 230] width 83 height 26
